Goal: Transaction & Acquisition: Purchase product/service

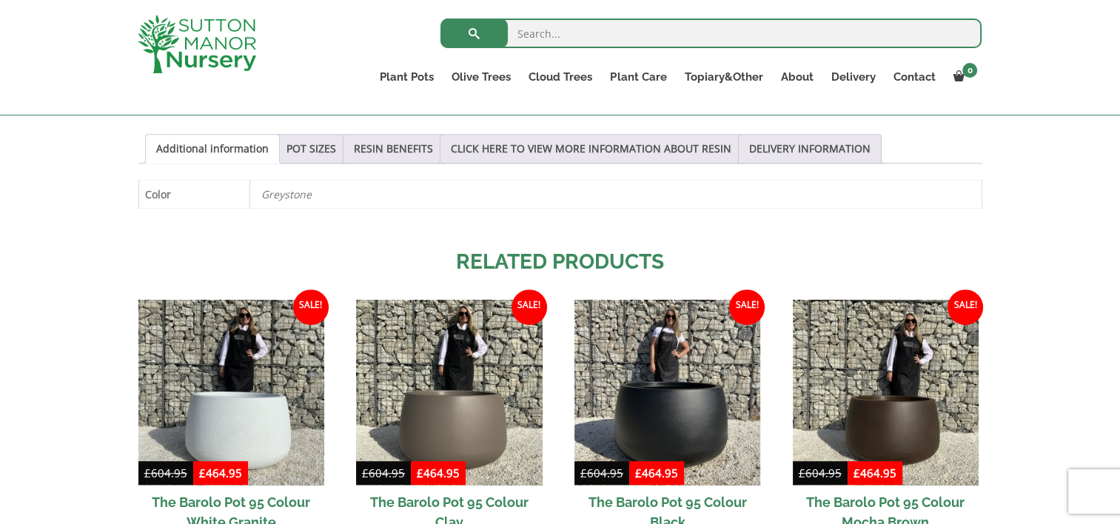
scroll to position [740, 0]
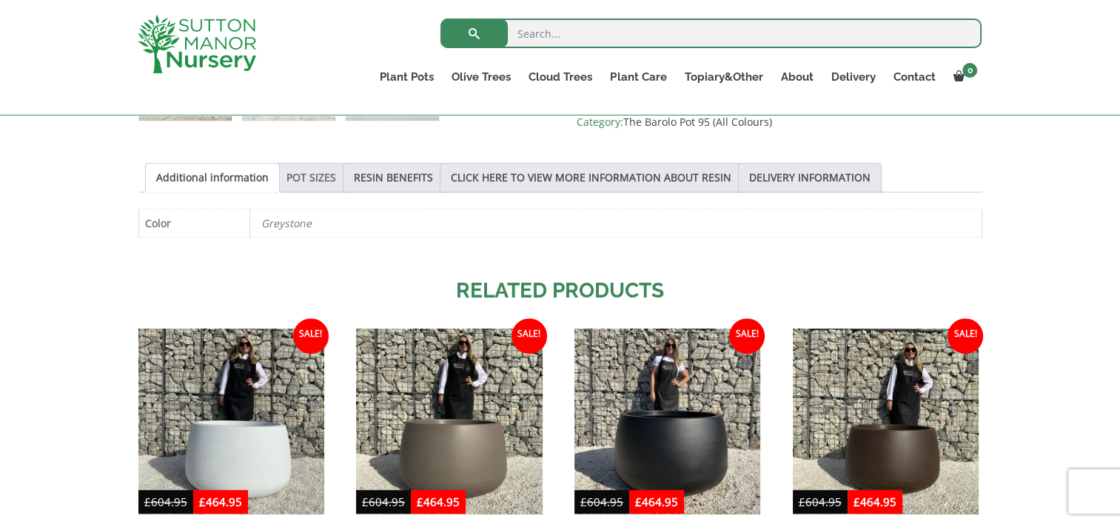
click at [314, 180] on link "POT SIZES" at bounding box center [311, 178] width 50 height 28
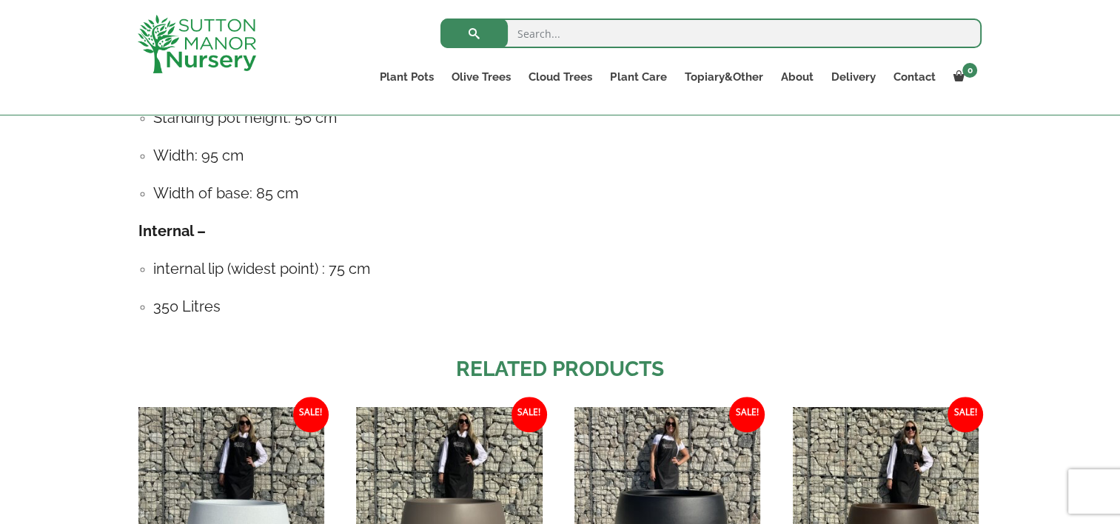
scroll to position [962, 0]
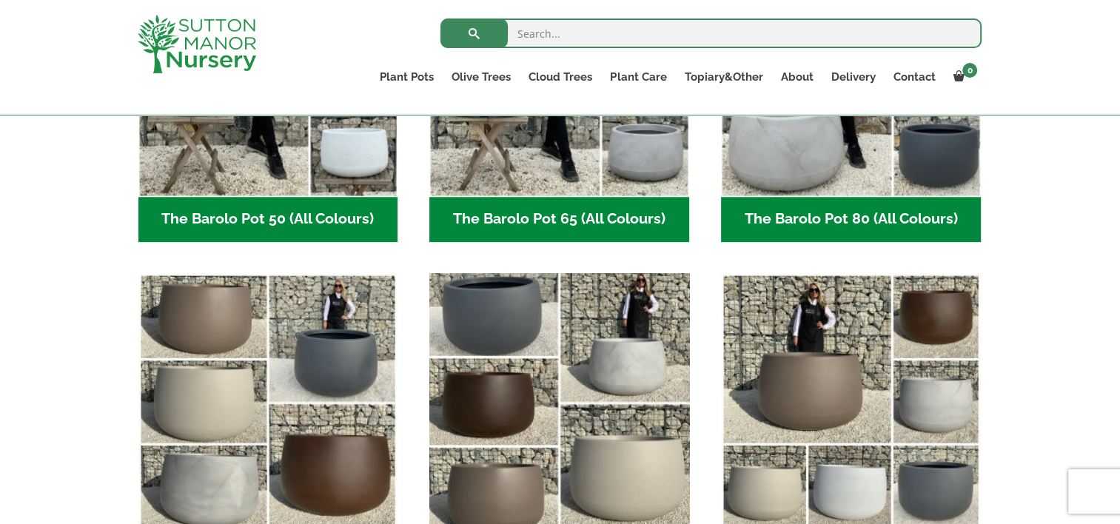
scroll to position [666, 0]
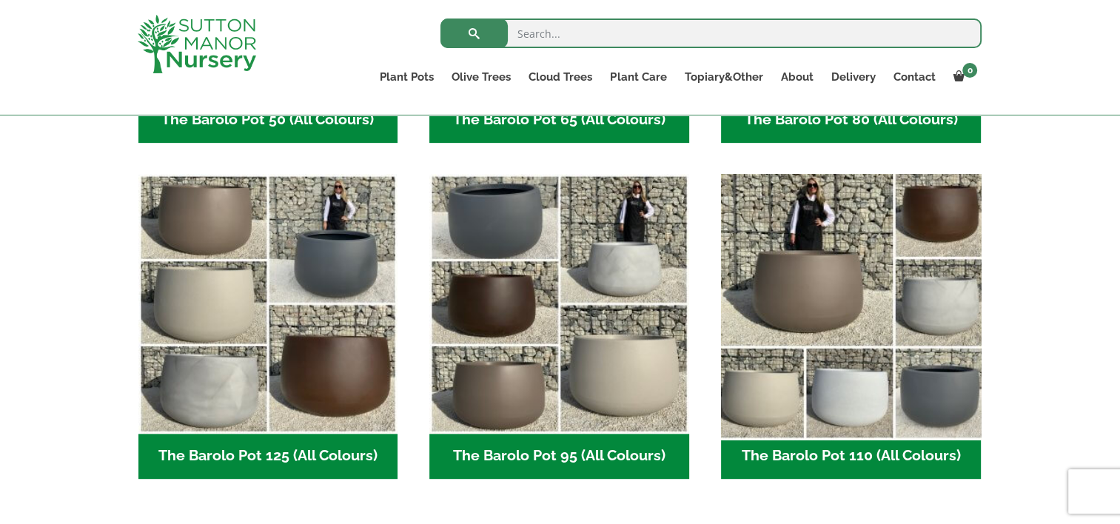
click at [818, 280] on img "Visit product category The Barolo Pot 110 (All Colours)" at bounding box center [850, 303] width 272 height 272
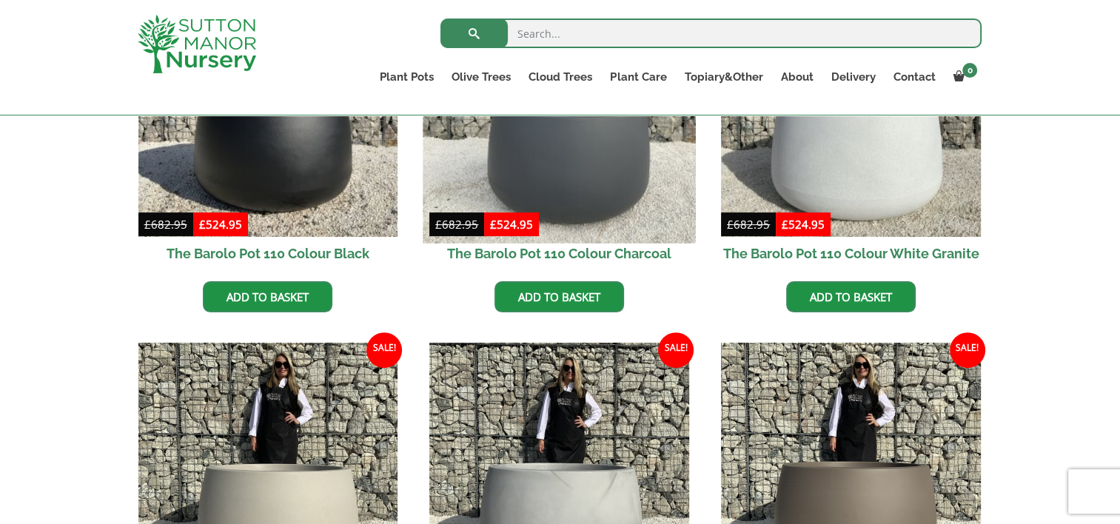
scroll to position [518, 0]
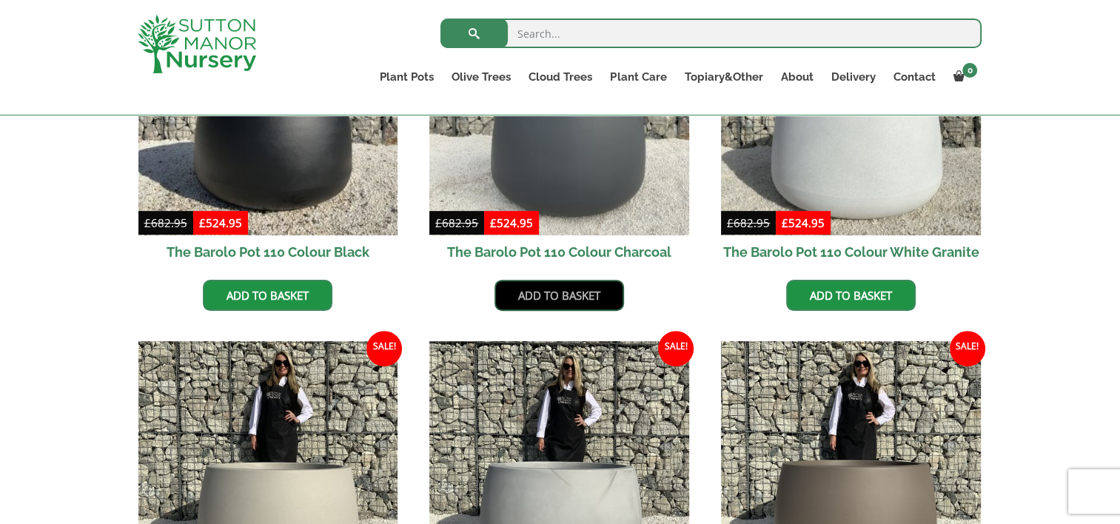
click at [563, 293] on link "Add to basket" at bounding box center [558, 295] width 129 height 31
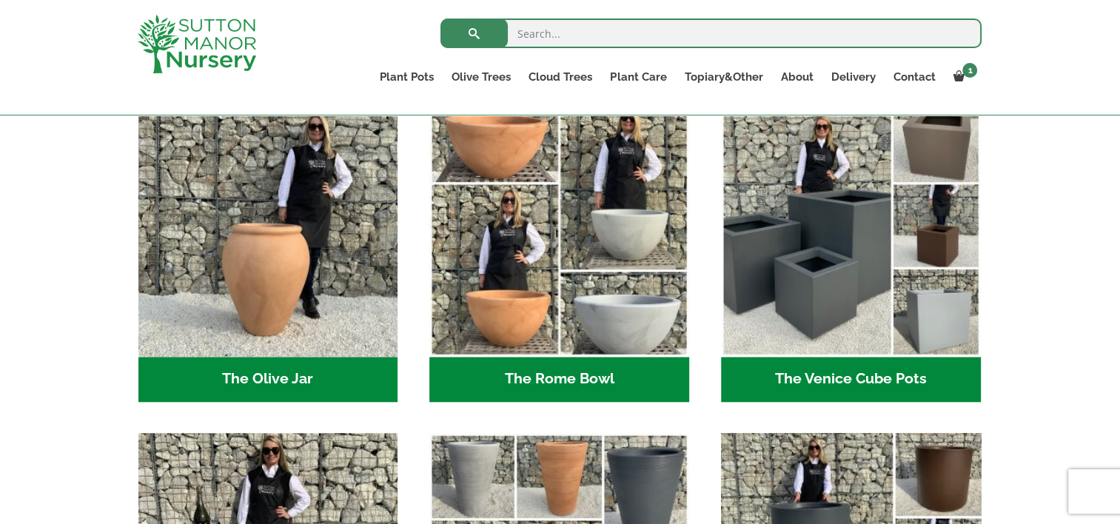
scroll to position [1406, 0]
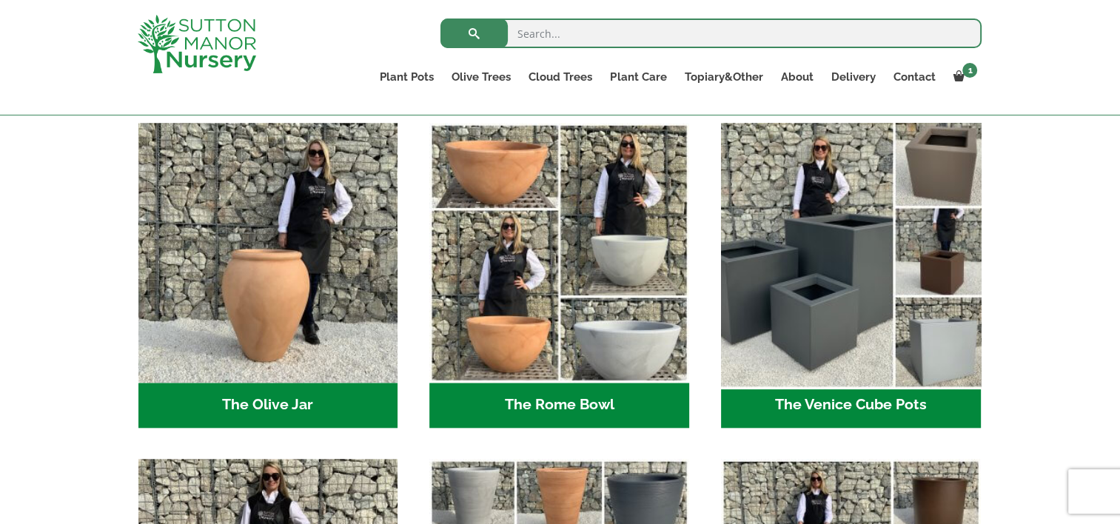
click at [821, 279] on img "Visit product category The Venice Cube Pots" at bounding box center [850, 252] width 272 height 272
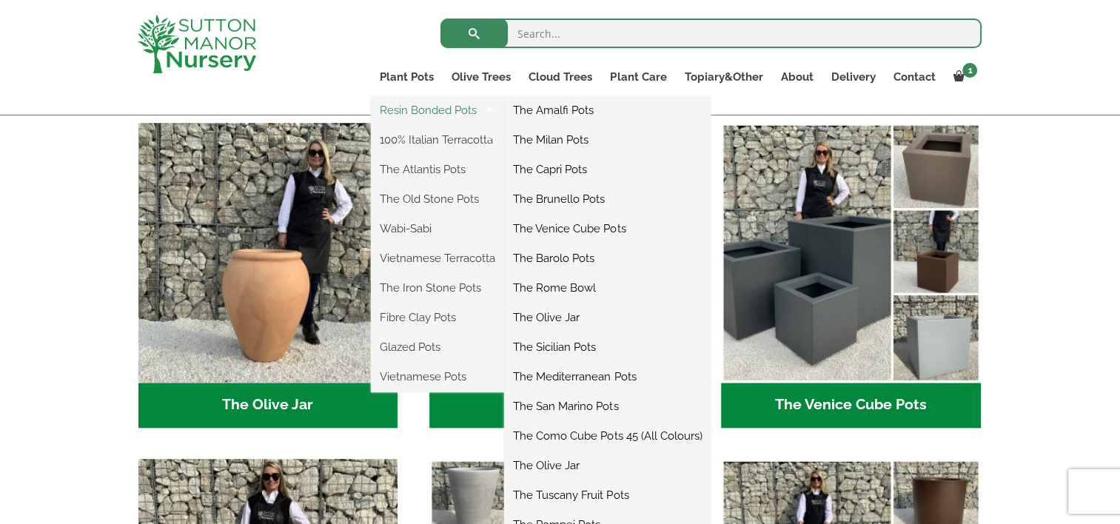
click at [423, 110] on link "Resin Bonded Pots" at bounding box center [437, 110] width 133 height 22
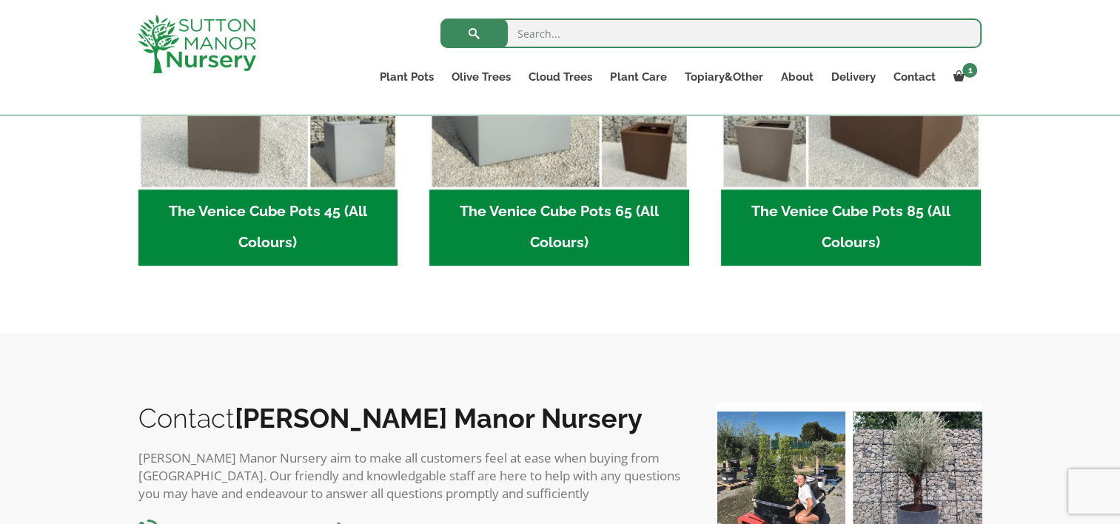
scroll to position [592, 0]
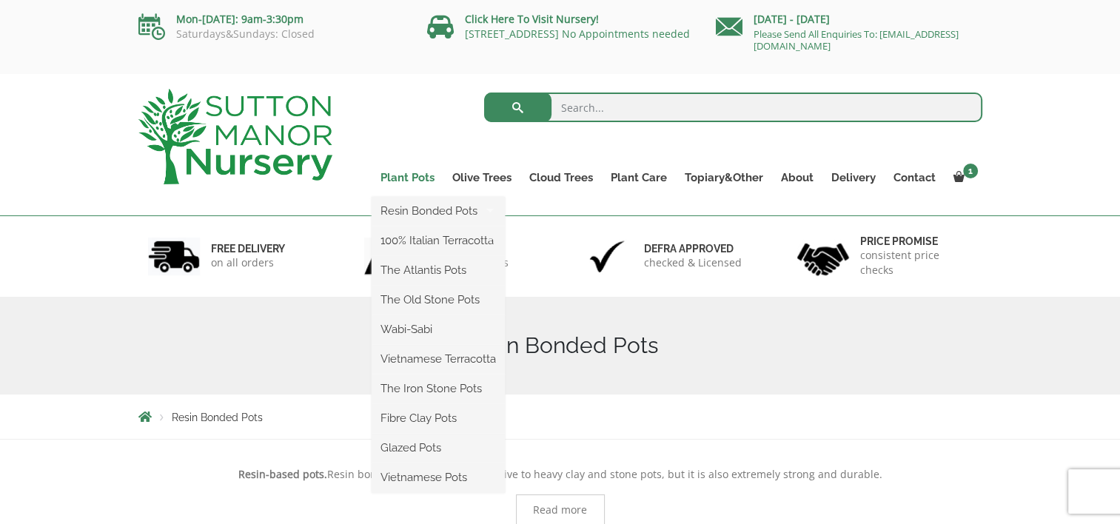
click at [425, 181] on link "Plant Pots" at bounding box center [407, 177] width 72 height 21
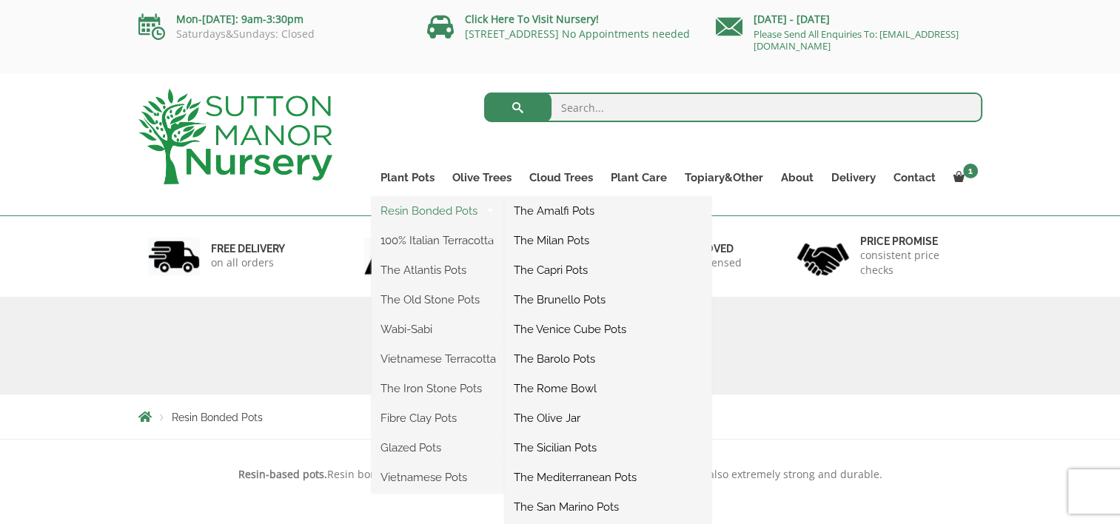
click at [417, 210] on link "Resin Bonded Pots" at bounding box center [437, 211] width 133 height 22
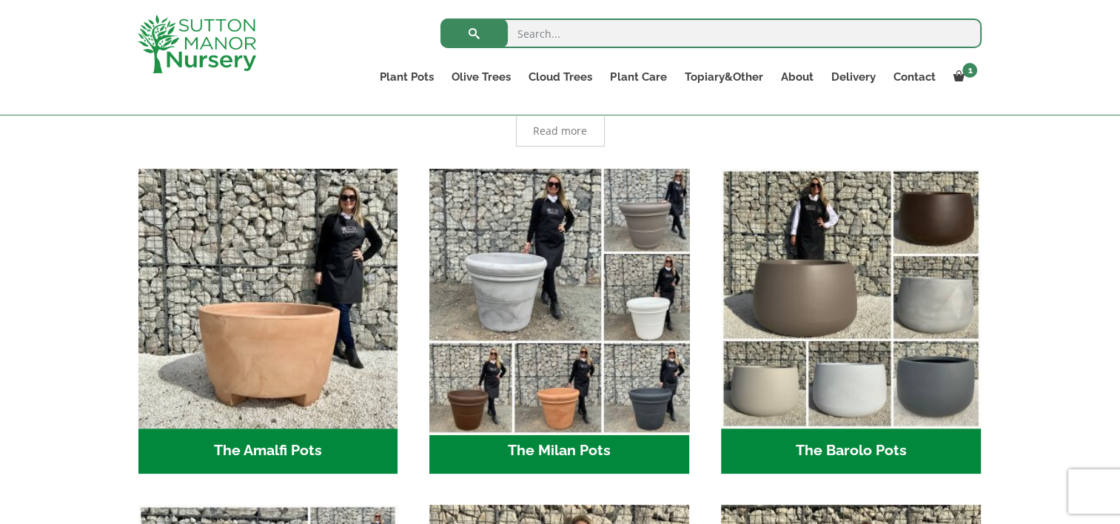
scroll to position [370, 0]
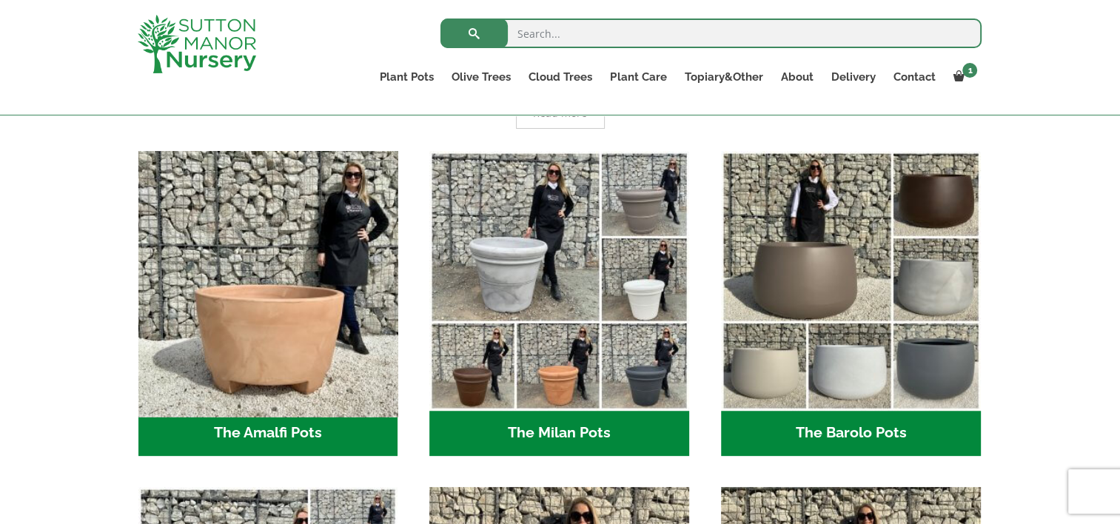
click at [266, 343] on img "Visit product category The Amalfi Pots" at bounding box center [268, 280] width 272 height 272
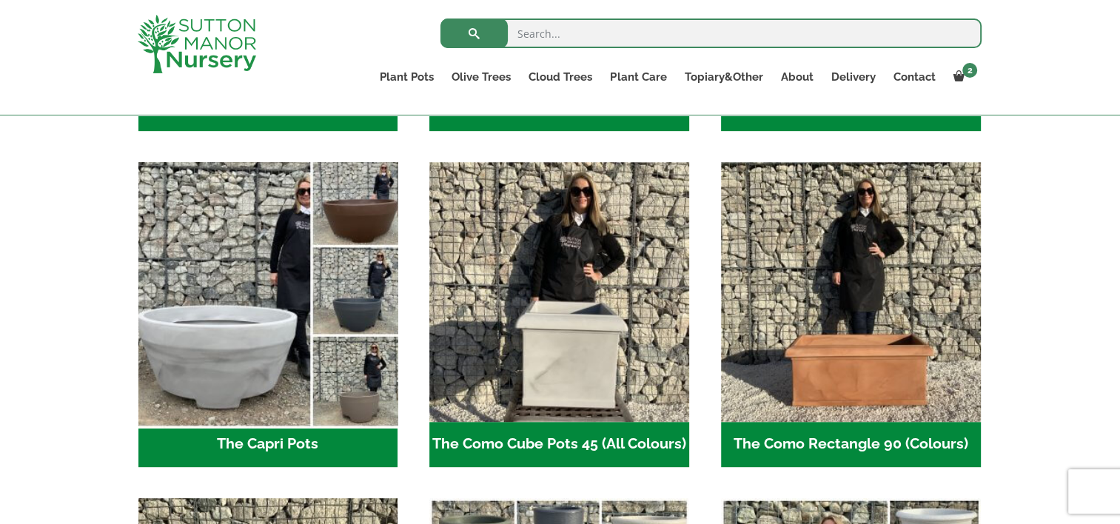
scroll to position [740, 0]
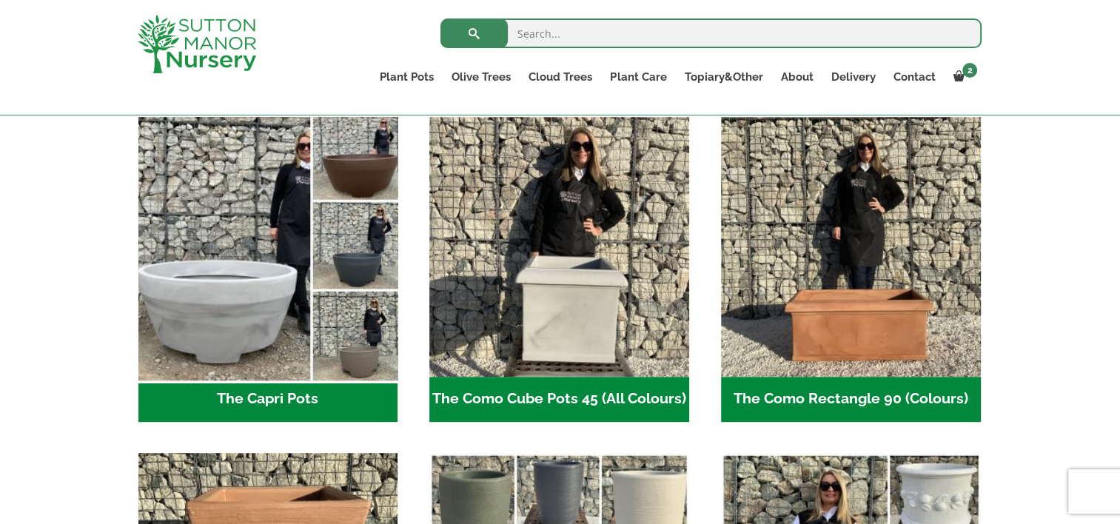
click at [232, 318] on img "Visit product category The Capri Pots" at bounding box center [268, 246] width 272 height 272
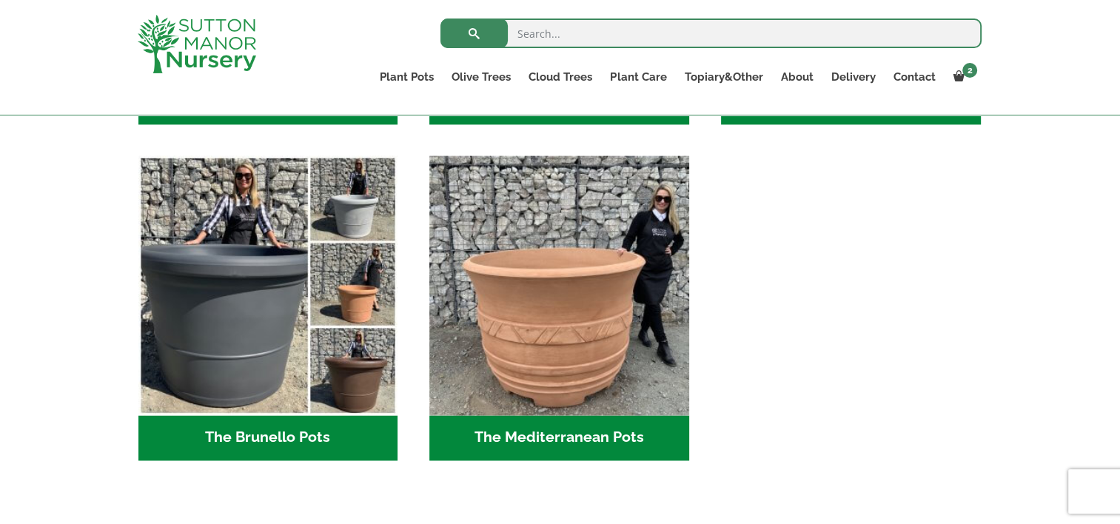
scroll to position [2072, 0]
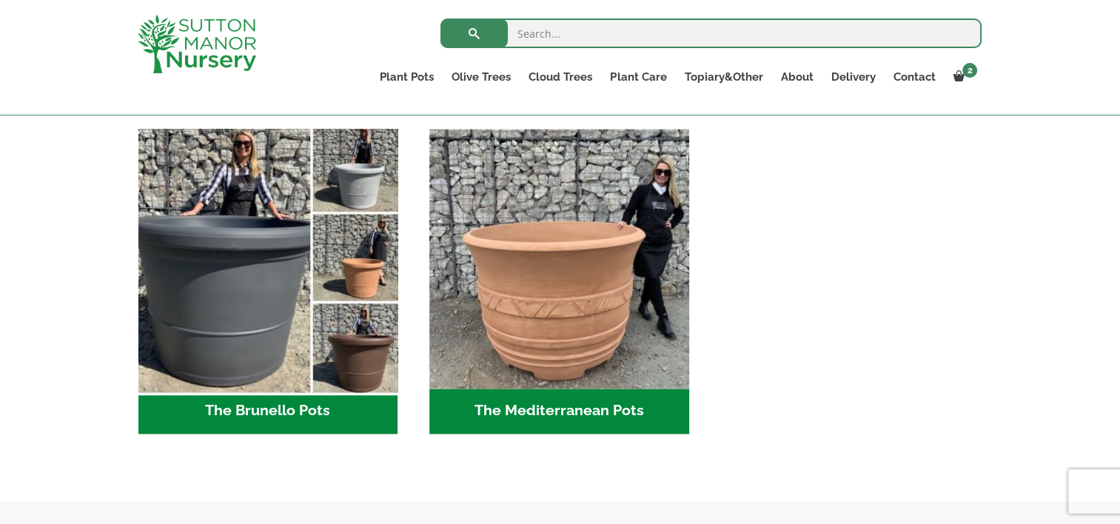
click at [263, 280] on img "Visit product category The Brunello Pots" at bounding box center [268, 258] width 272 height 272
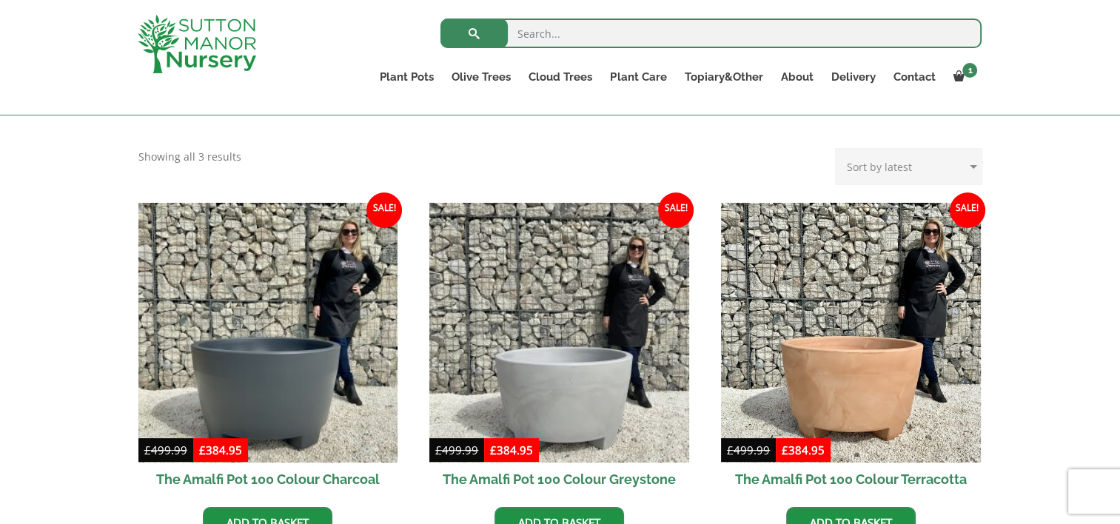
scroll to position [444, 0]
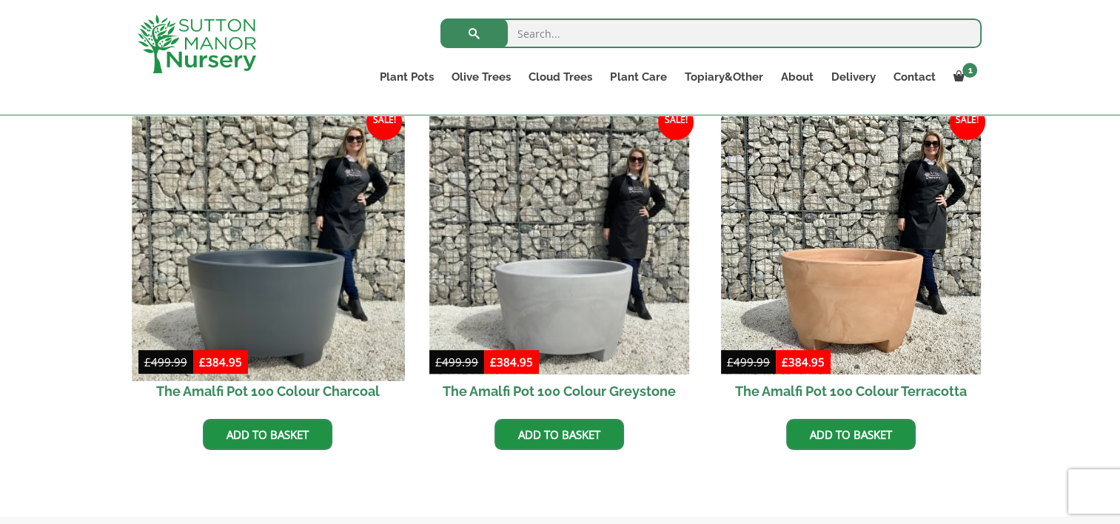
click at [282, 317] on img at bounding box center [268, 244] width 272 height 272
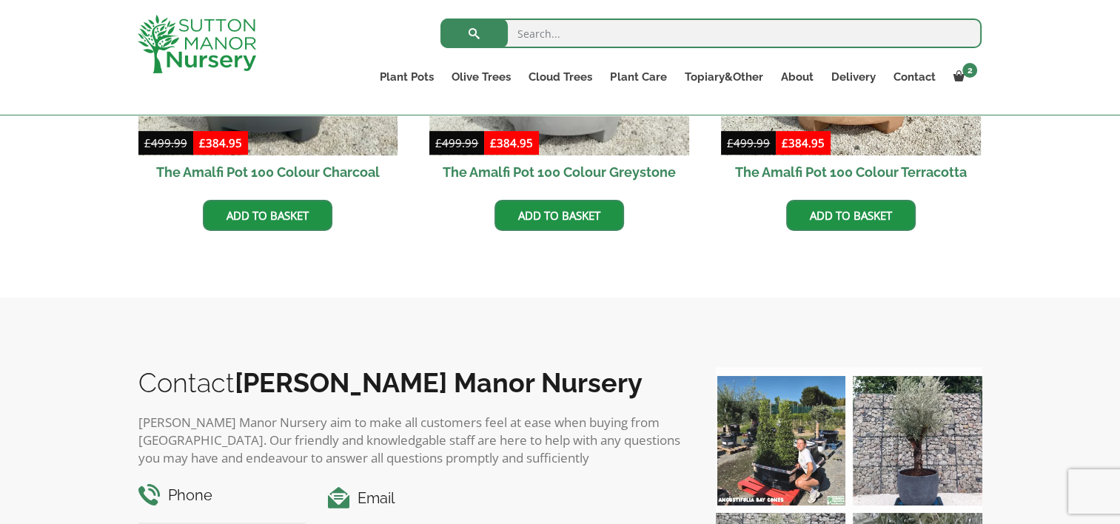
scroll to position [666, 0]
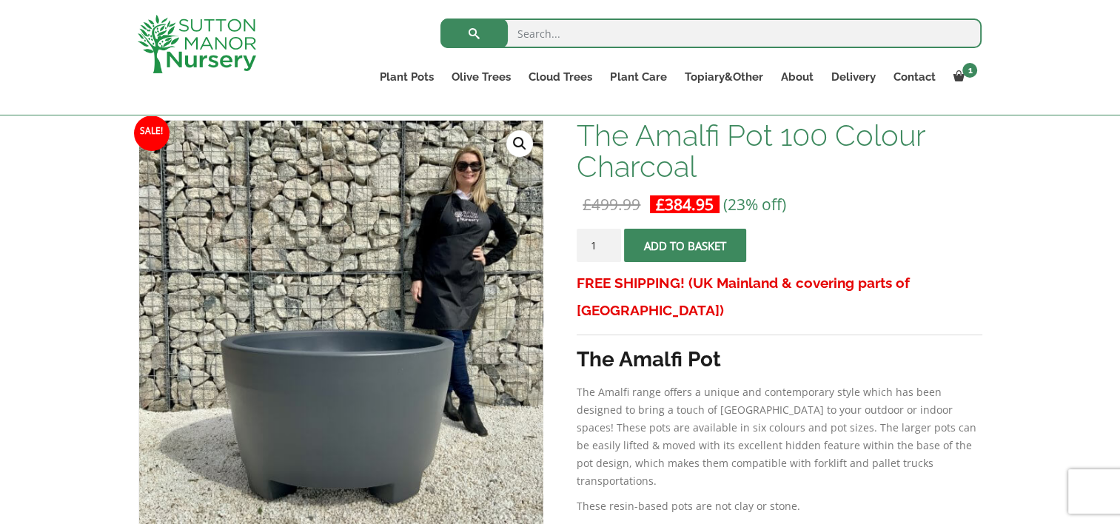
click at [690, 252] on button "Add to basket" at bounding box center [685, 245] width 122 height 33
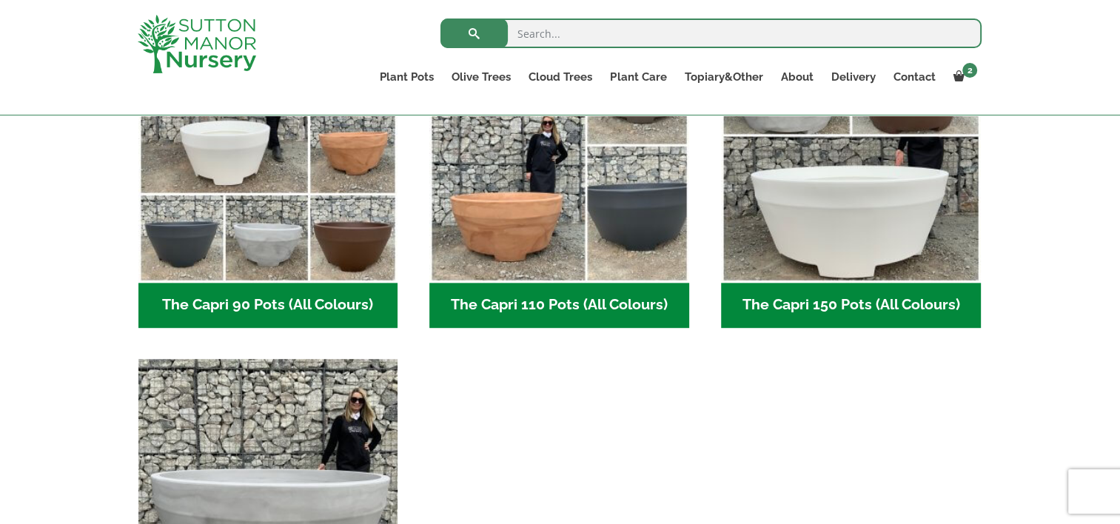
scroll to position [814, 0]
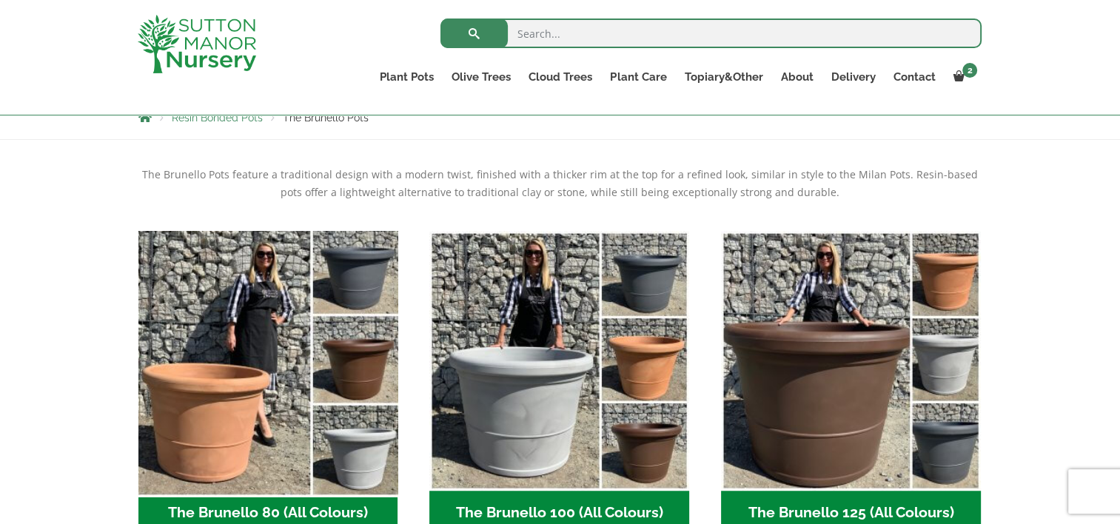
scroll to position [370, 0]
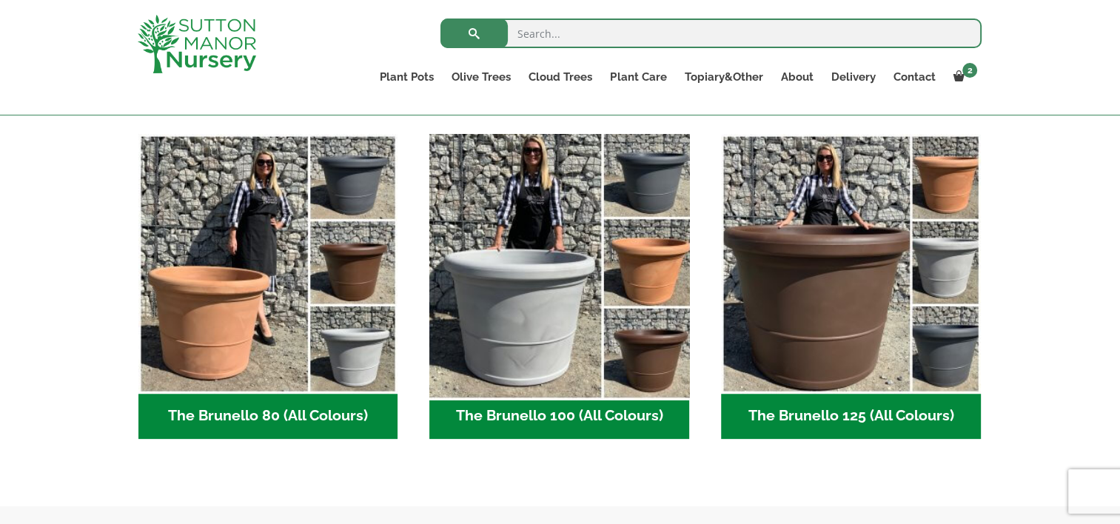
click at [526, 294] on img "Visit product category The Brunello 100 (All Colours)" at bounding box center [559, 263] width 272 height 272
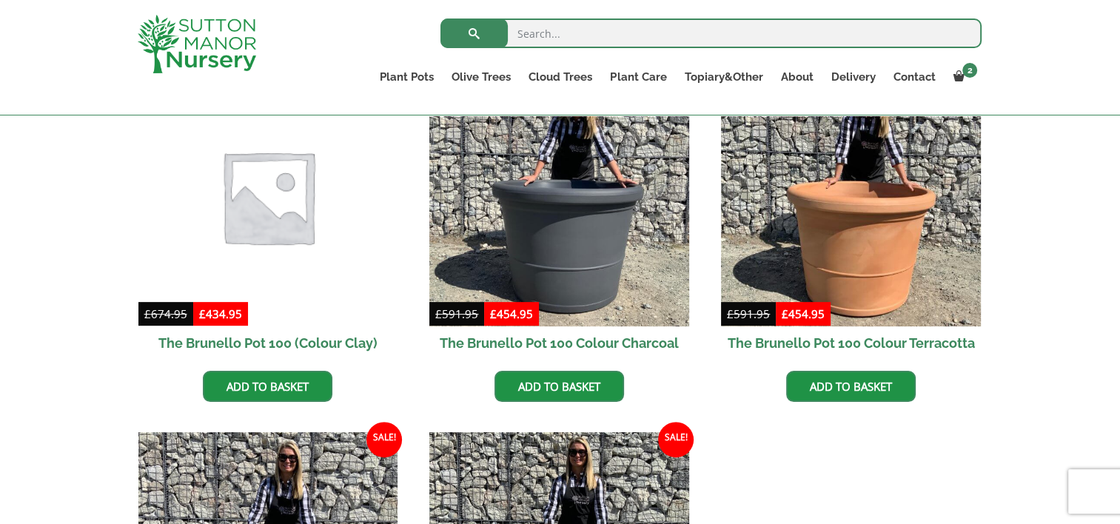
scroll to position [444, 0]
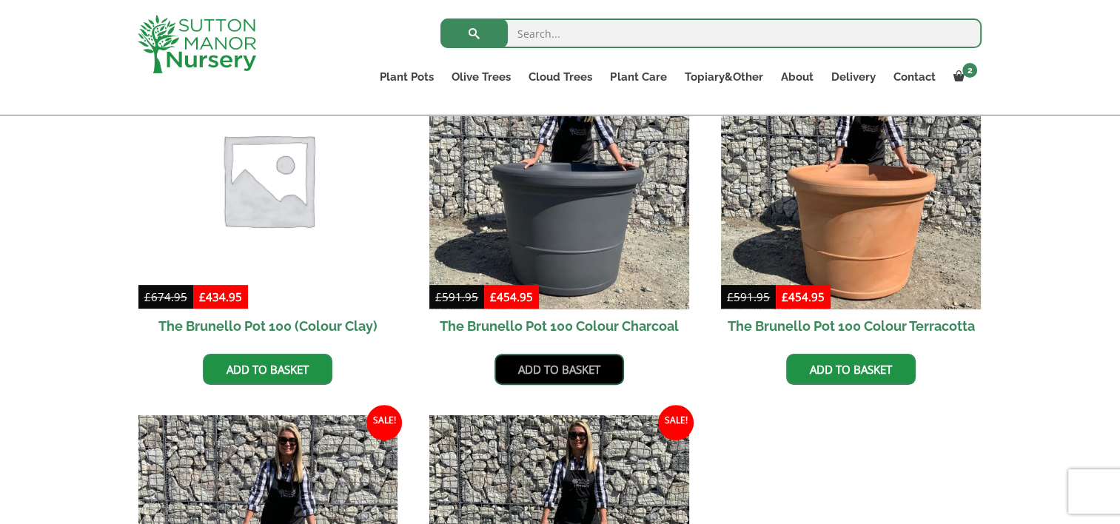
click at [559, 365] on link "Add to basket" at bounding box center [558, 369] width 129 height 31
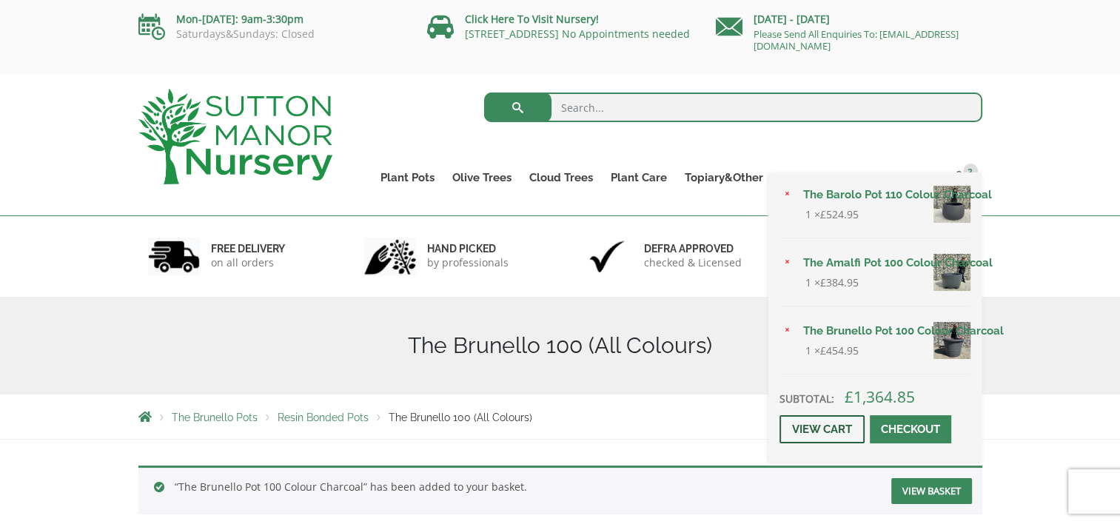
click at [818, 425] on link "View cart" at bounding box center [821, 429] width 85 height 28
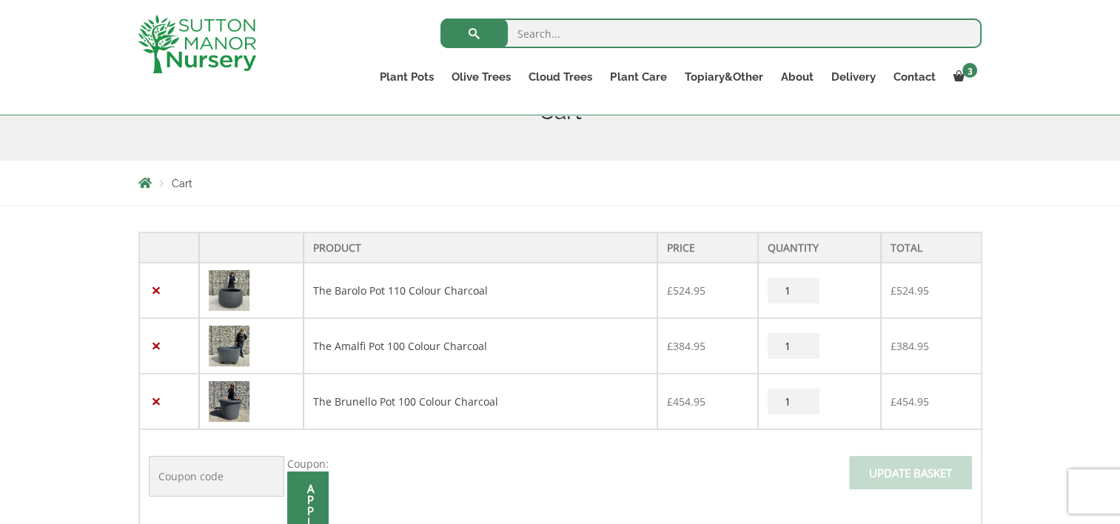
scroll to position [296, 0]
